Goal: Transaction & Acquisition: Purchase product/service

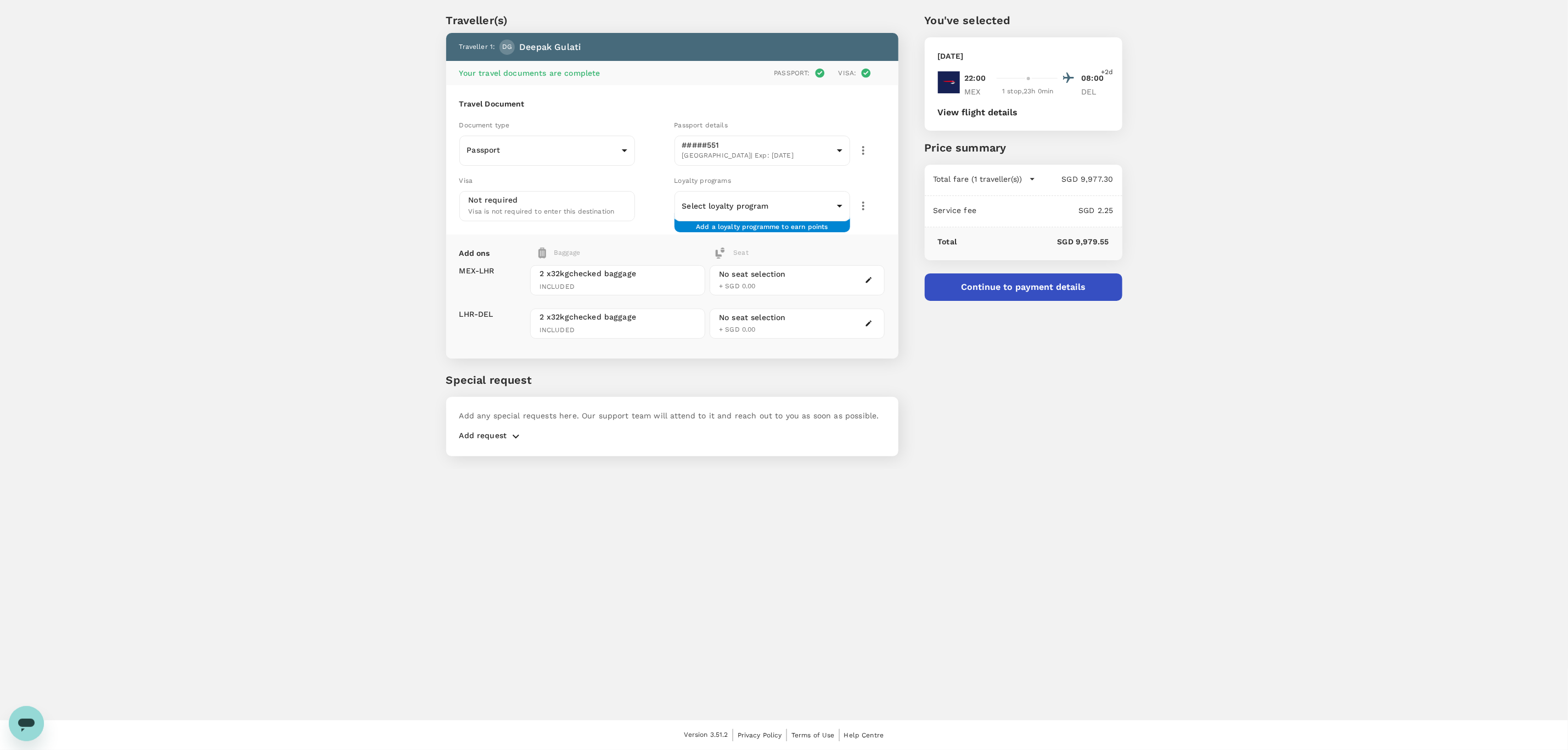
click at [1023, 290] on button "Continue to payment details" at bounding box center [1023, 287] width 197 height 27
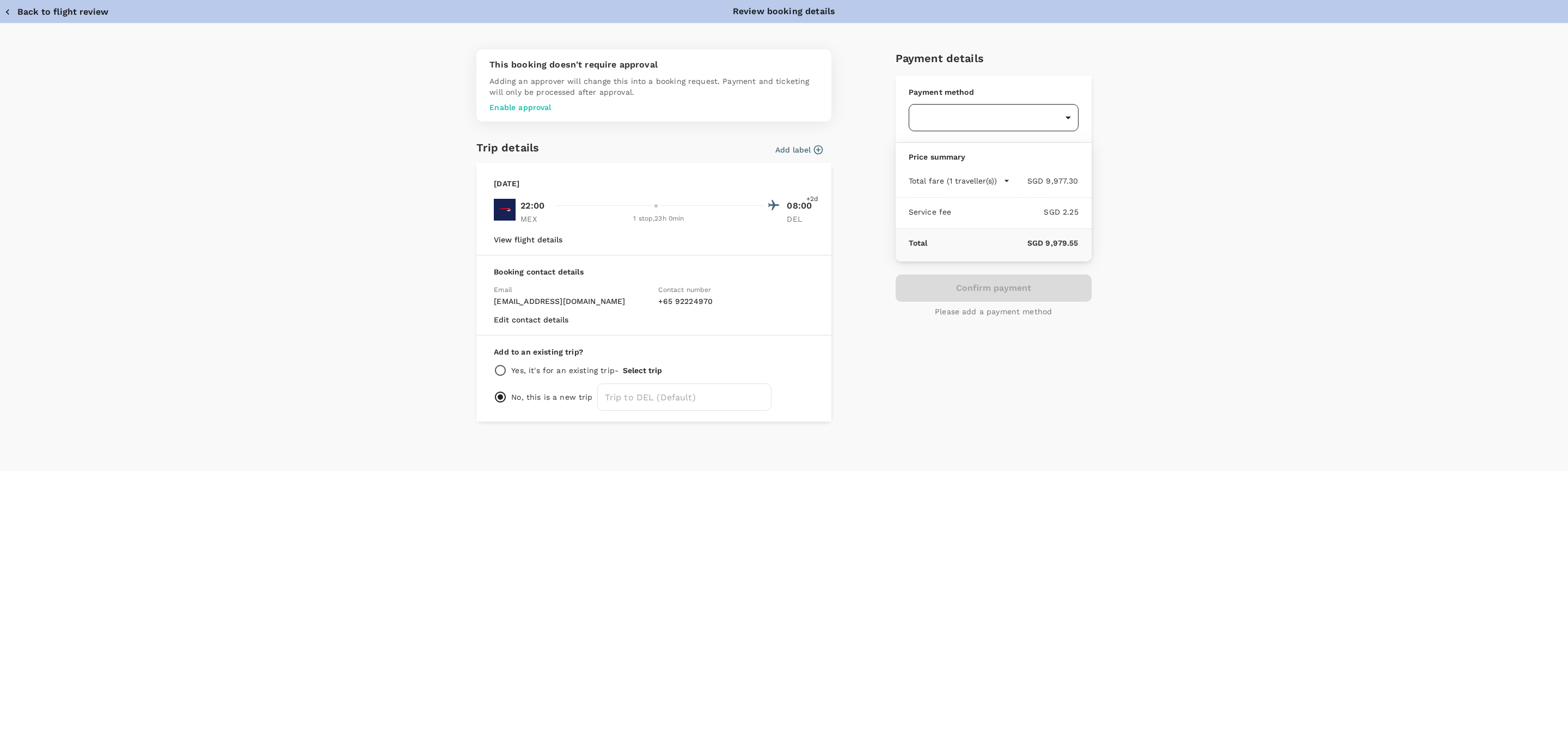
click at [968, 121] on body "Back to flight results Flight review Traveller(s) Traveller 1 : DG Deepak Gulat…" at bounding box center [784, 357] width 1568 height 773
click at [925, 122] on div at bounding box center [784, 372] width 1568 height 744
click at [959, 191] on div "Total fare (1 traveller(s)) SGD 9,977.30 Air fare SGD 9,977.30 Baggage fee SGD …" at bounding box center [993, 181] width 196 height 31
click at [967, 144] on div "Price summary" at bounding box center [993, 155] width 196 height 24
click at [969, 132] on div "Payment method ​ ​" at bounding box center [993, 109] width 196 height 67
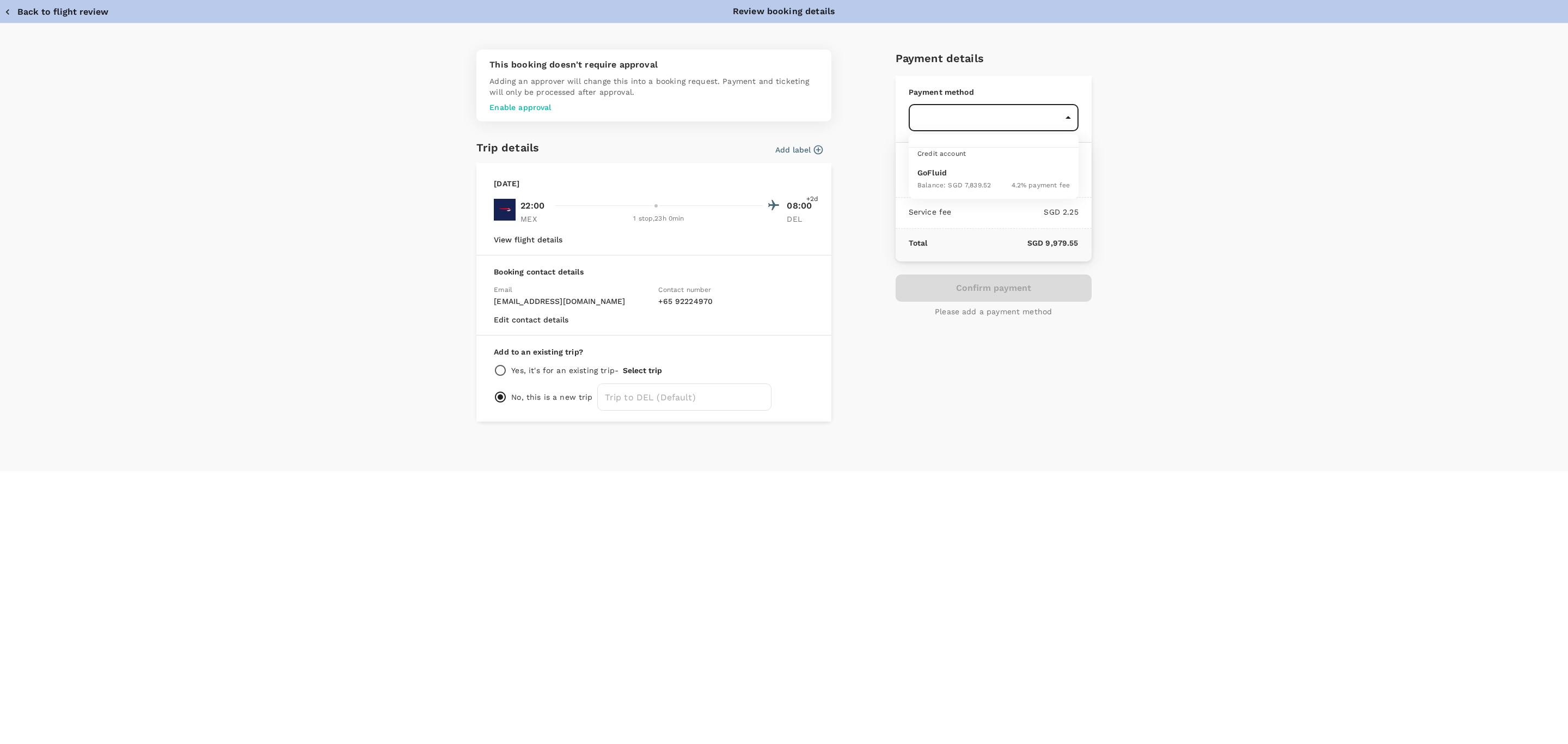
click at [971, 121] on body "Back to flight results Flight review Traveller(s) Traveller 1 : DG Deepak Gulat…" at bounding box center [784, 357] width 1568 height 773
click at [979, 187] on span "Balance : SGD 7,839.52" at bounding box center [954, 185] width 73 height 8
type input "9cb7bd09-647a-4334-94d9-122ca4480a85"
